Goal: Information Seeking & Learning: Find specific page/section

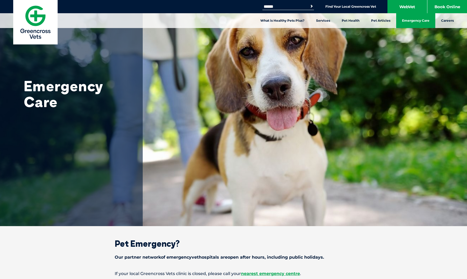
click at [418, 15] on link "Emergency Care" at bounding box center [415, 20] width 39 height 15
click at [414, 21] on link "Emergency Care" at bounding box center [415, 20] width 39 height 15
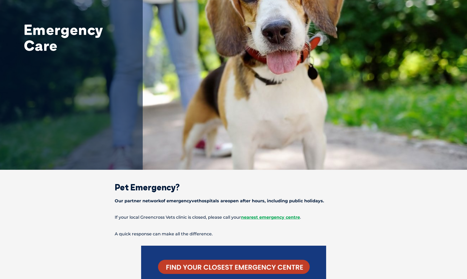
scroll to position [170, 0]
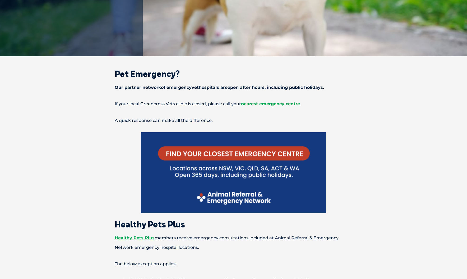
click at [271, 104] on span "nearest emergency centre" at bounding box center [270, 103] width 59 height 5
